Goal: Task Accomplishment & Management: Use online tool/utility

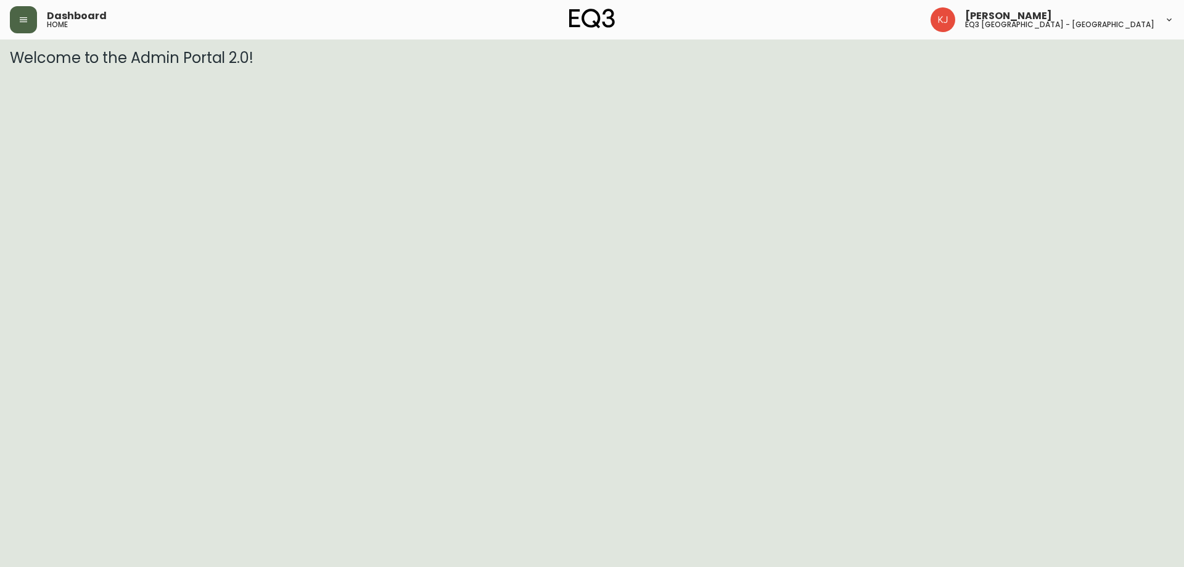
click at [18, 25] on button "button" at bounding box center [23, 19] width 27 height 27
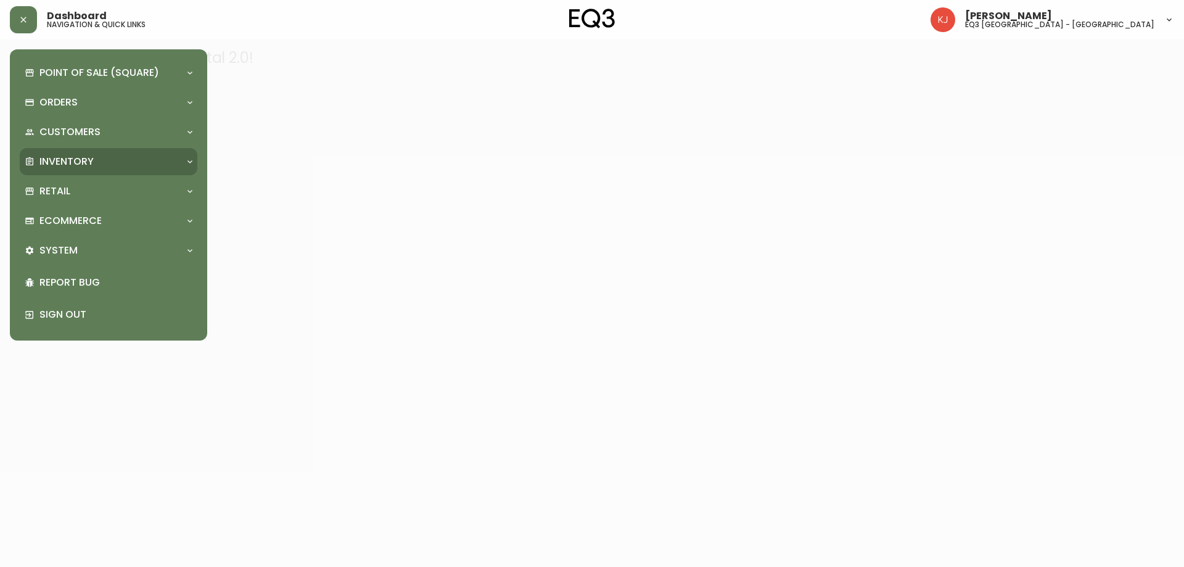
click at [73, 160] on p "Inventory" at bounding box center [66, 162] width 54 height 14
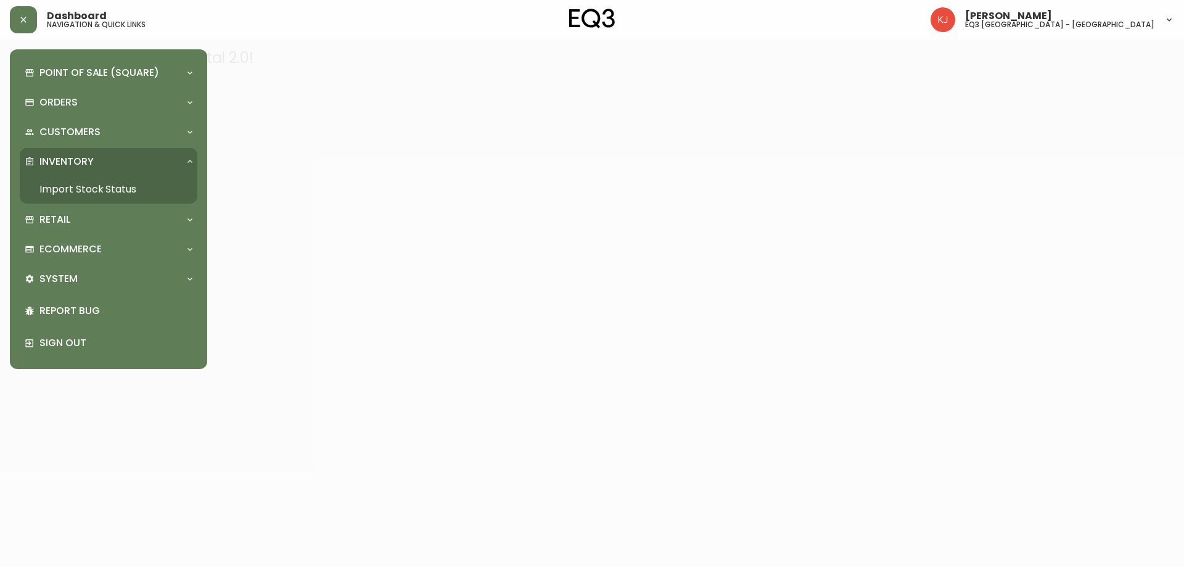
click at [92, 189] on link "Import Stock Status" at bounding box center [109, 189] width 178 height 28
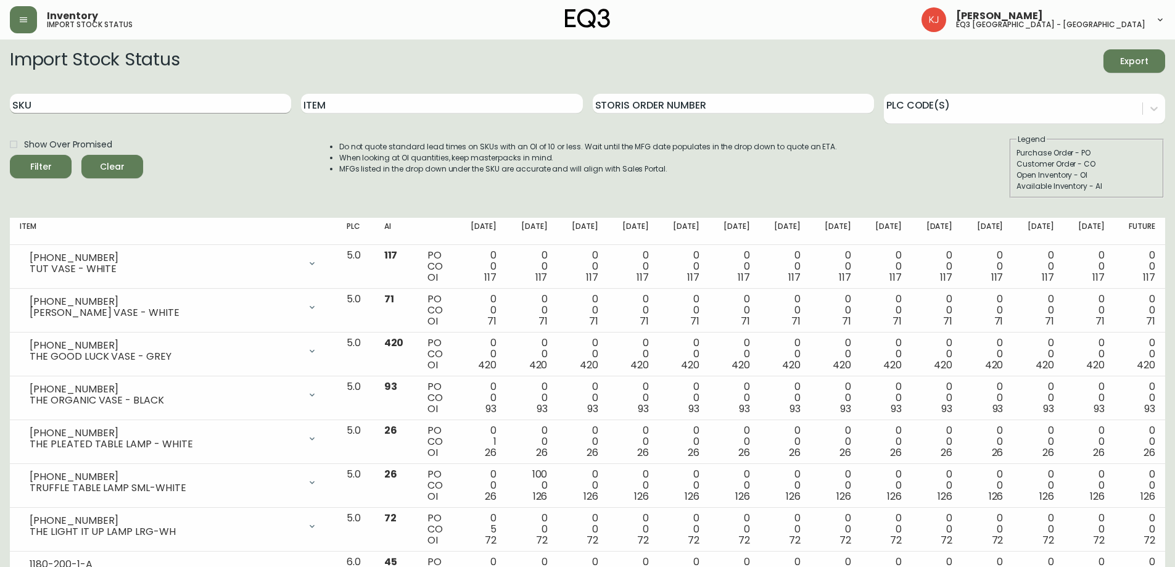
click at [164, 99] on input "SKU" at bounding box center [150, 104] width 281 height 20
click at [362, 100] on input "Item" at bounding box center [441, 104] width 281 height 20
type input "TALIA"
click at [10, 155] on button "Filter" at bounding box center [41, 166] width 62 height 23
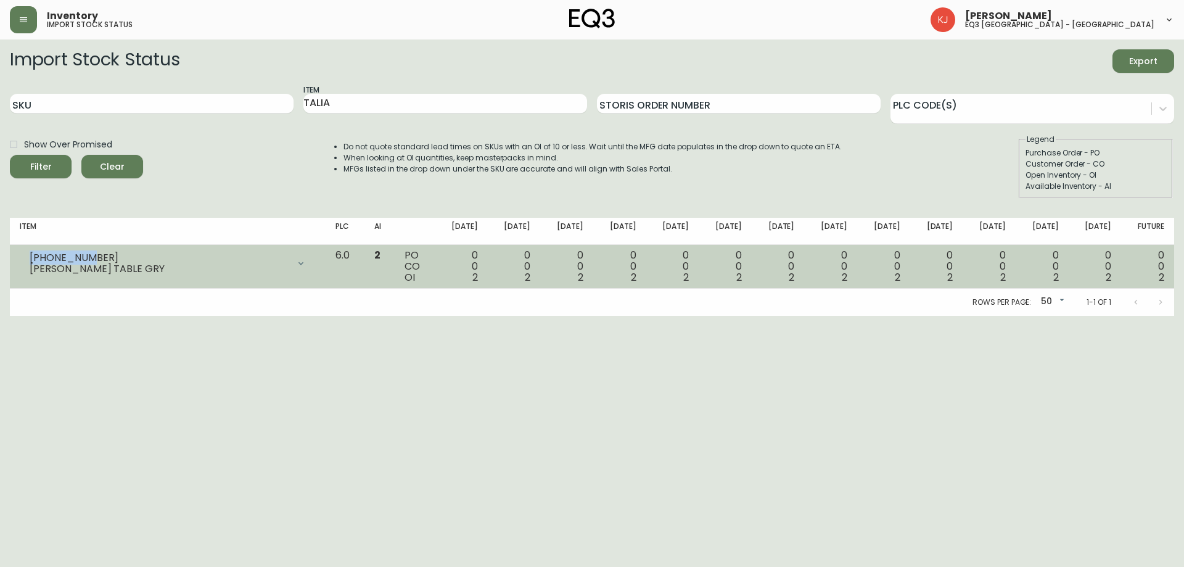
drag, startPoint x: 30, startPoint y: 257, endPoint x: 97, endPoint y: 256, distance: 67.2
click at [97, 256] on div "[PHONE_NUMBER]" at bounding box center [159, 257] width 259 height 11
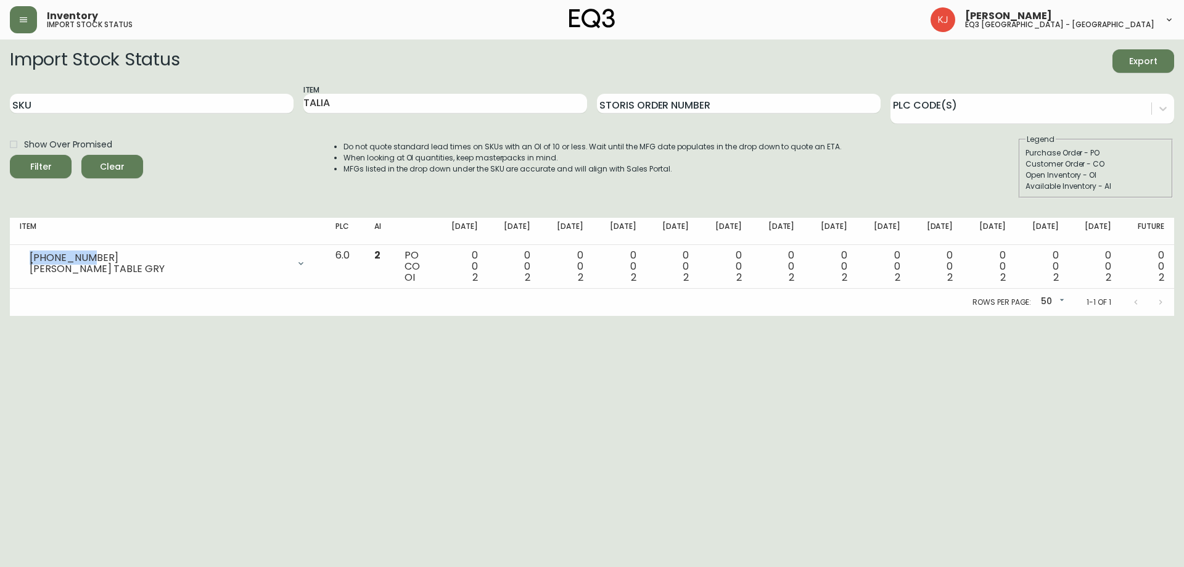
copy div "[PHONE_NUMBER]"
